Goal: Register for event/course

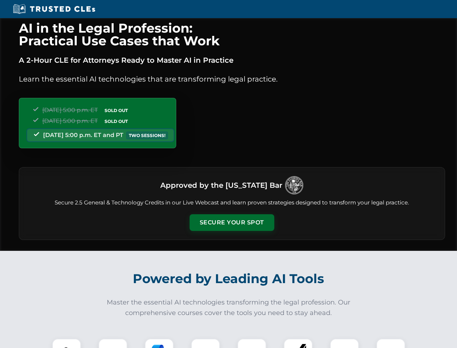
click at [232, 222] on button "Secure Your Spot" at bounding box center [232, 222] width 85 height 17
click at [67, 343] on img at bounding box center [66, 352] width 21 height 21
click at [113, 343] on div at bounding box center [112, 352] width 29 height 29
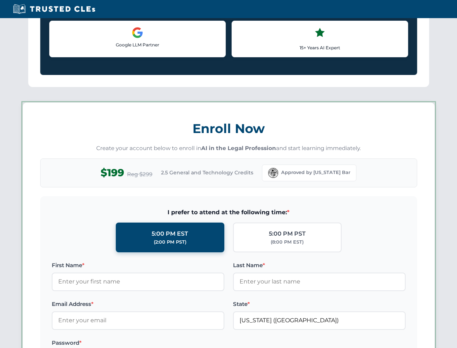
click at [206, 343] on label "Password *" at bounding box center [138, 342] width 173 height 9
